Goal: Transaction & Acquisition: Purchase product/service

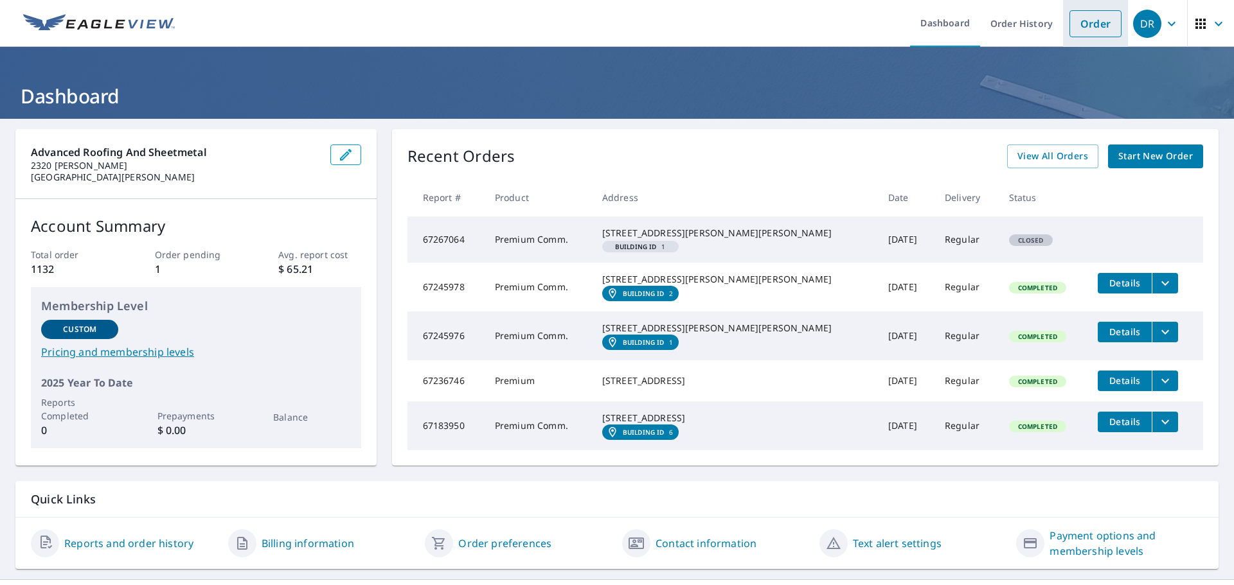
click at [1076, 22] on link "Order" at bounding box center [1095, 23] width 52 height 27
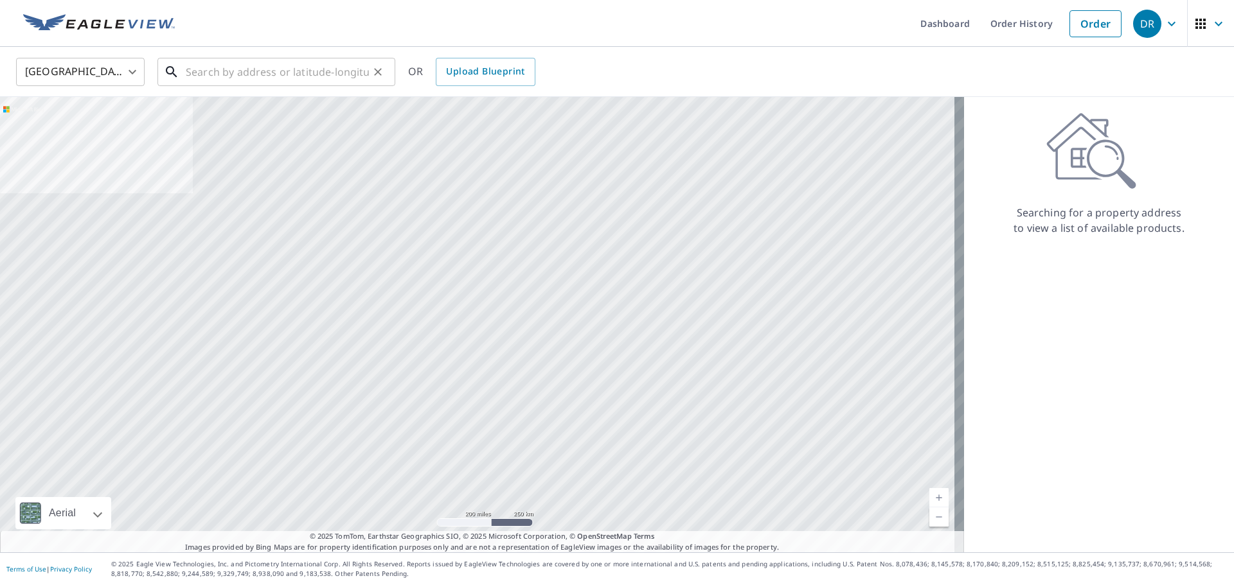
click at [271, 66] on input "text" at bounding box center [277, 72] width 183 height 36
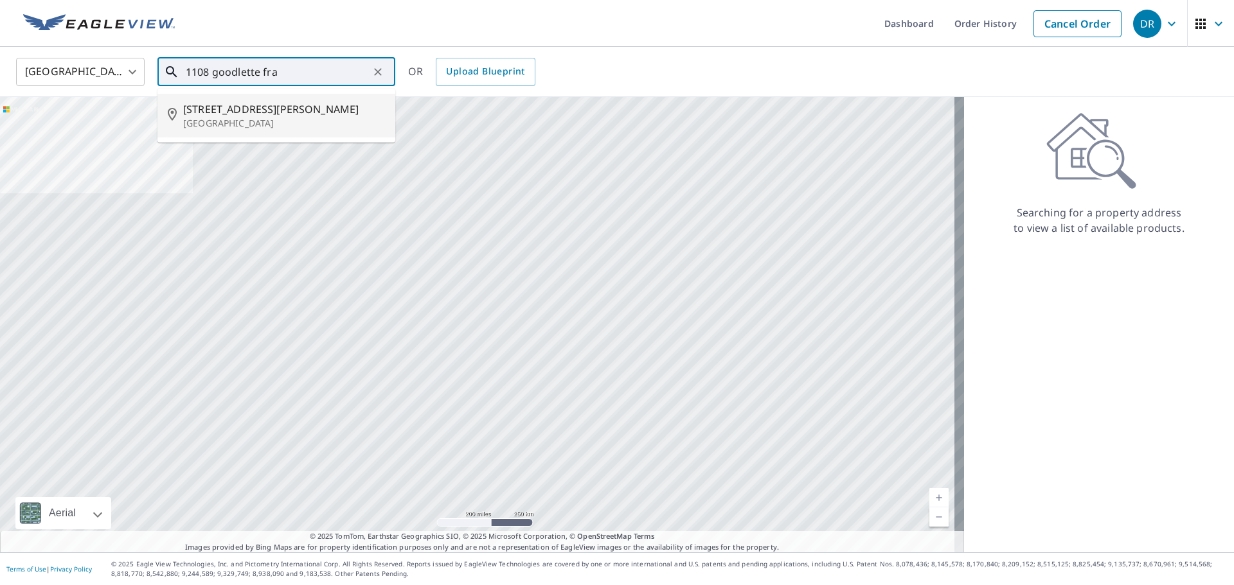
click at [258, 109] on span "[STREET_ADDRESS][PERSON_NAME]" at bounding box center [284, 109] width 202 height 15
type input "[STREET_ADDRESS][PERSON_NAME]"
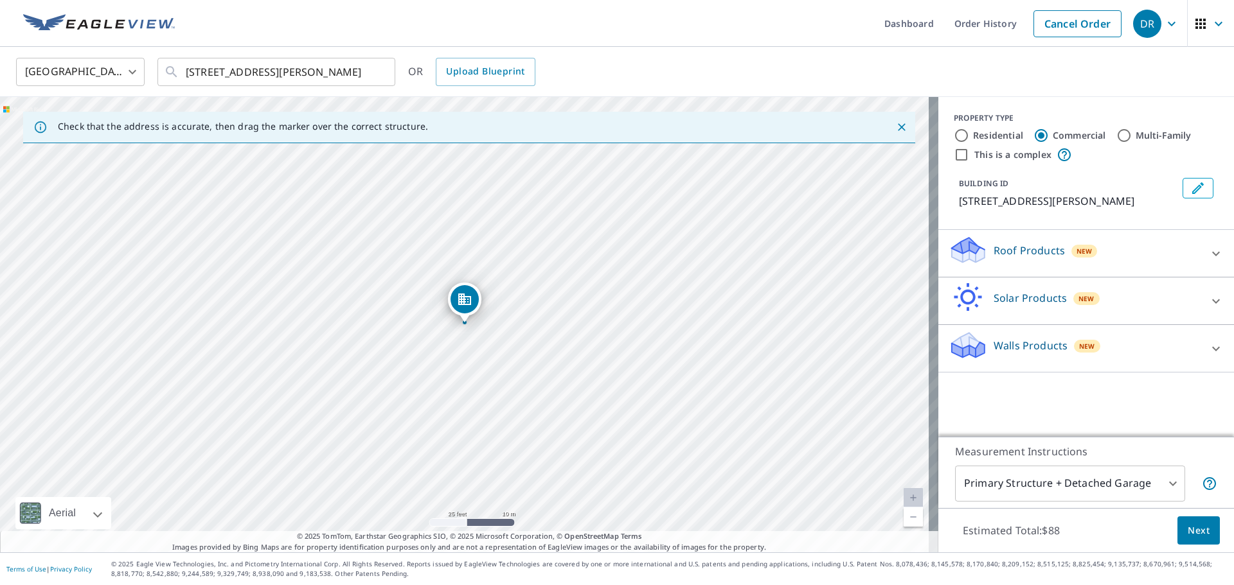
click at [1011, 258] on p "Roof Products" at bounding box center [1028, 250] width 71 height 15
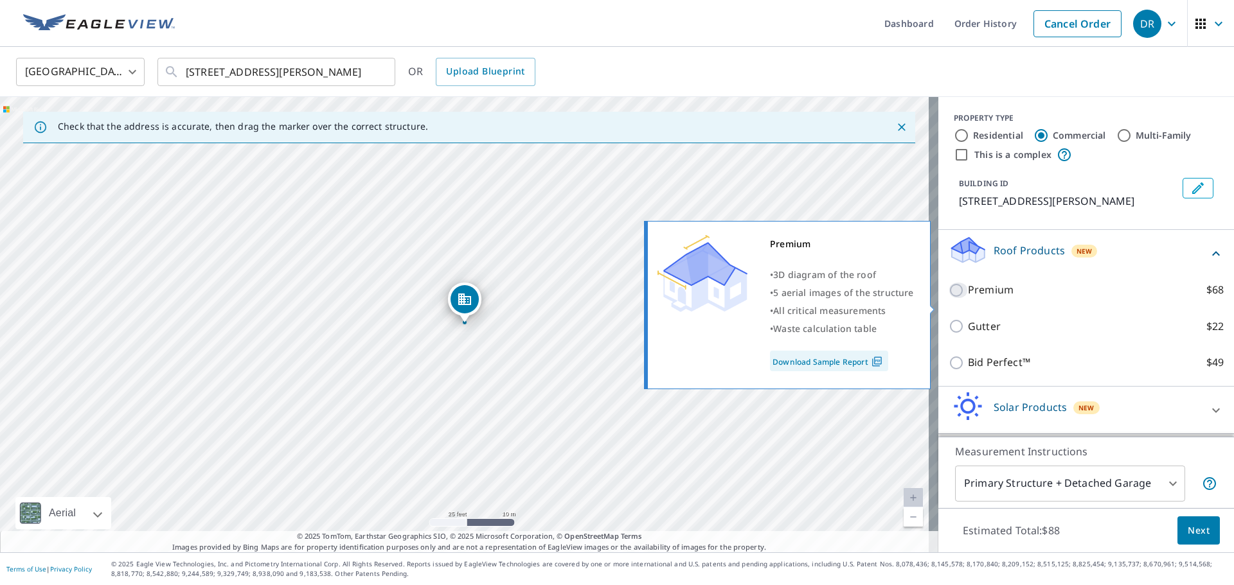
click at [948, 298] on input "Premium $68" at bounding box center [957, 290] width 19 height 15
checkbox input "true"
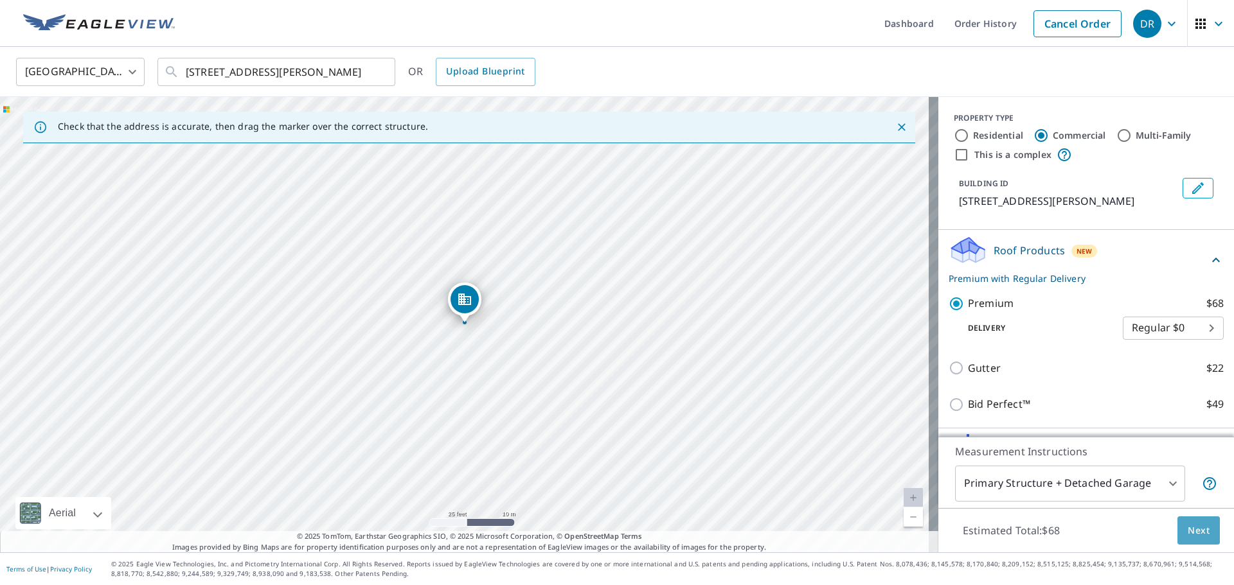
click at [1188, 527] on span "Next" at bounding box center [1199, 531] width 22 height 16
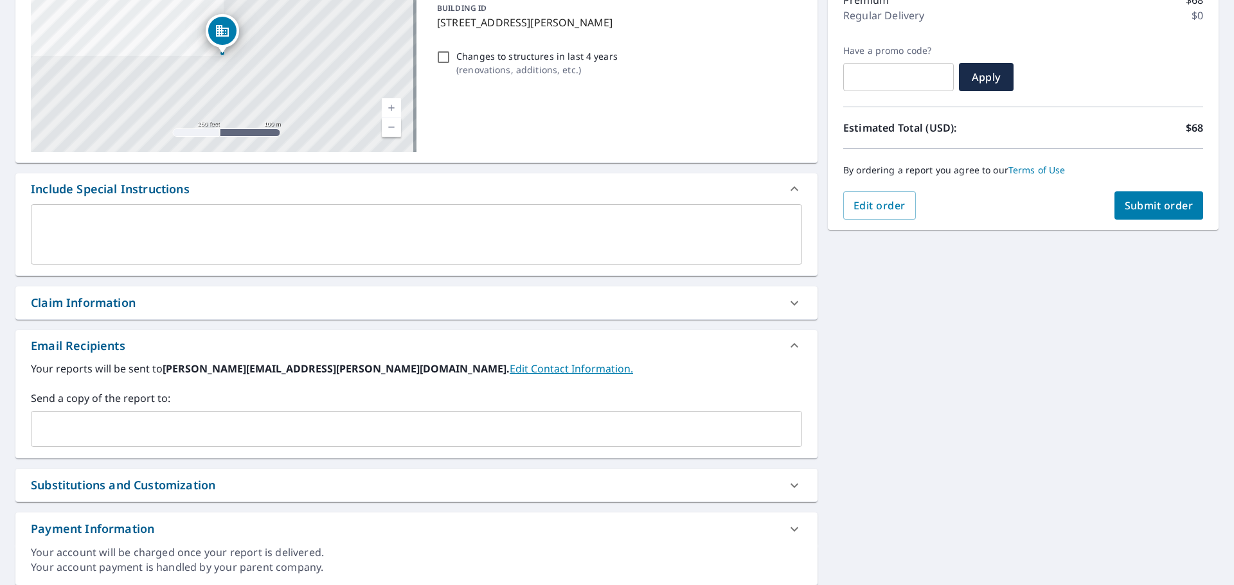
scroll to position [224, 0]
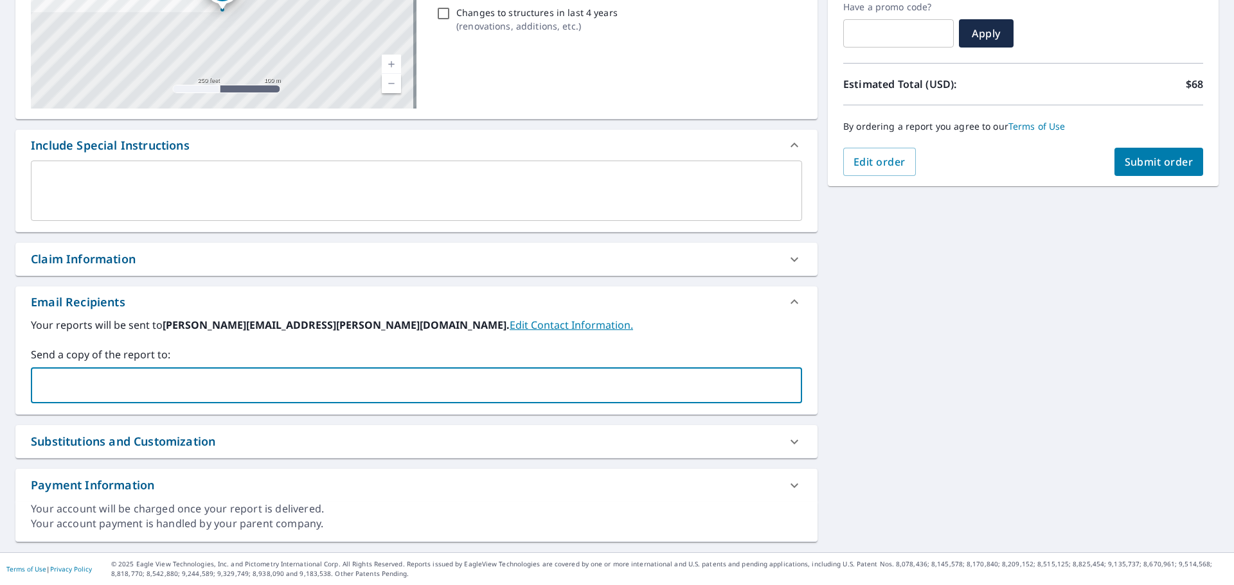
click at [122, 380] on input "text" at bounding box center [407, 385] width 740 height 24
type input "[PERSON_NAME][EMAIL_ADDRESS][PERSON_NAME][DOMAIN_NAME]"
type input "[EMAIL_ADDRESS][DOMAIN_NAME]"
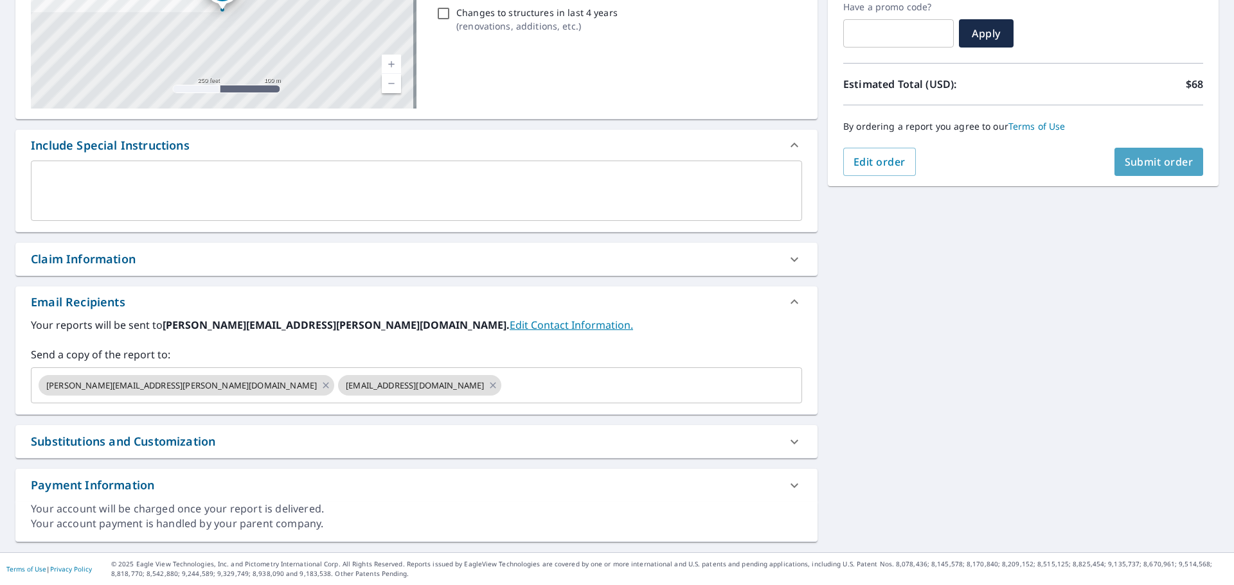
click at [1130, 159] on span "Submit order" at bounding box center [1159, 162] width 69 height 14
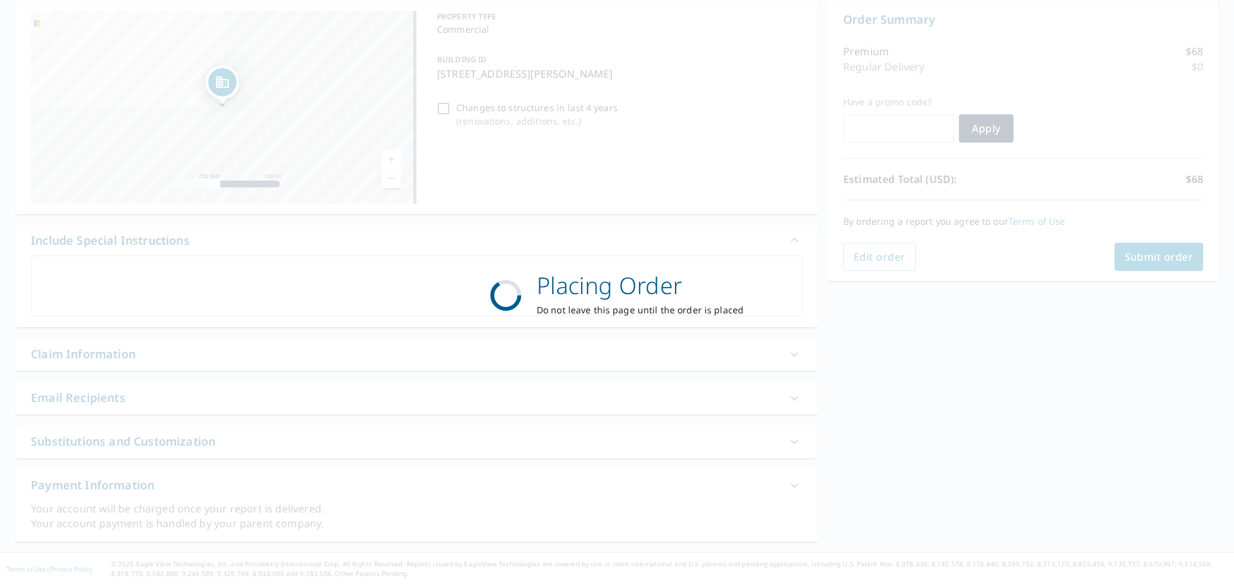
scroll to position [129, 0]
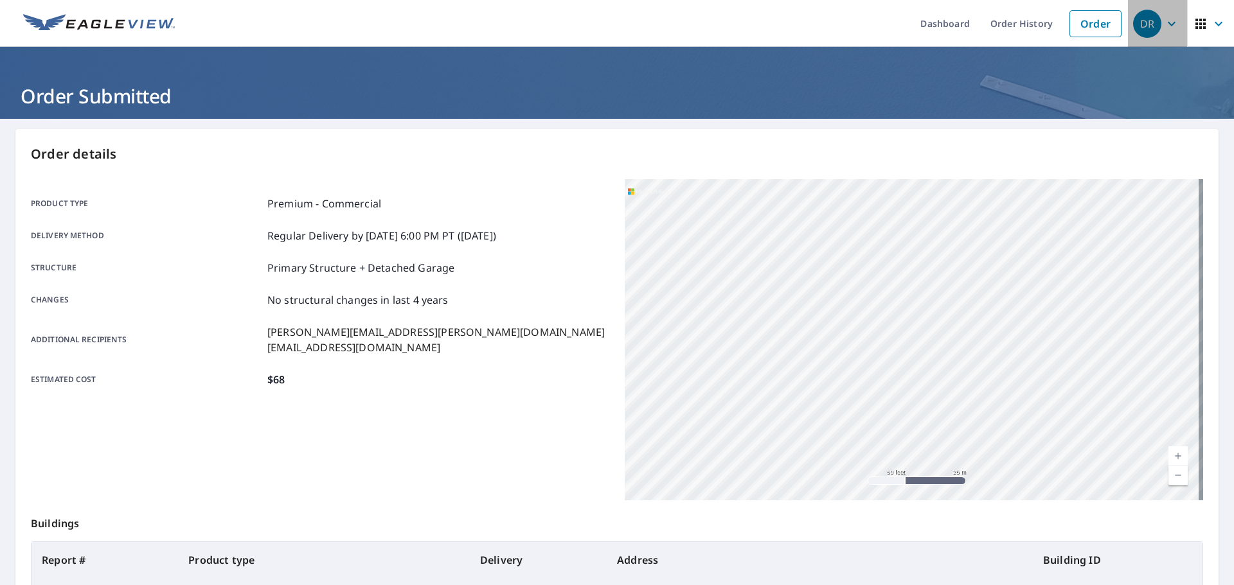
click at [1164, 20] on icon "button" at bounding box center [1171, 23] width 15 height 15
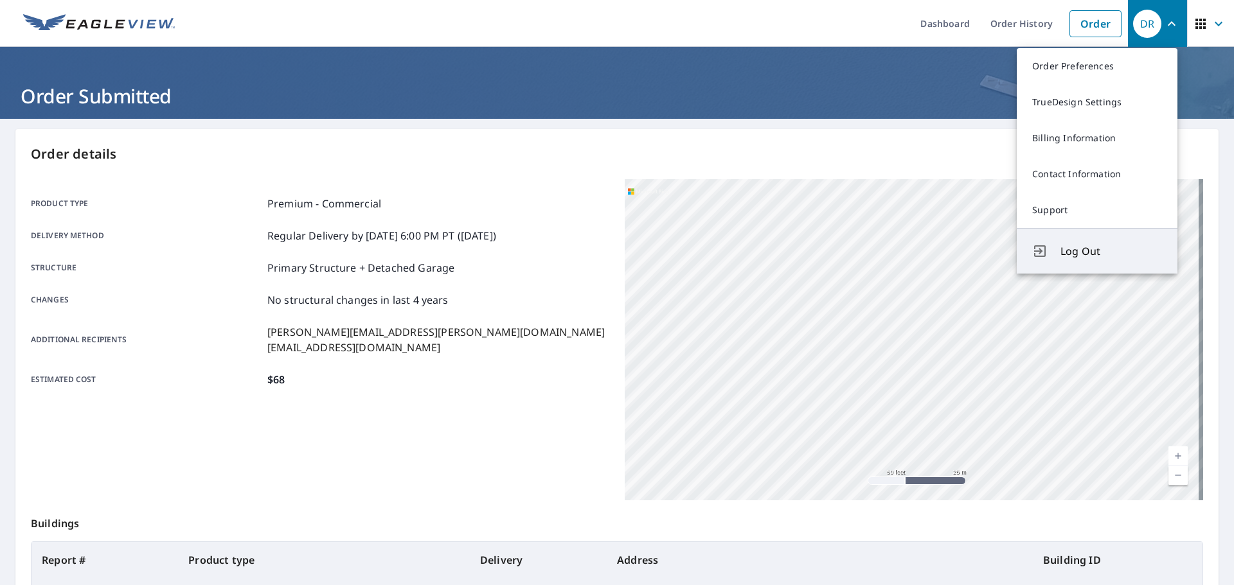
click at [1076, 251] on span "Log Out" at bounding box center [1111, 251] width 102 height 15
